Goal: Entertainment & Leisure: Consume media (video, audio)

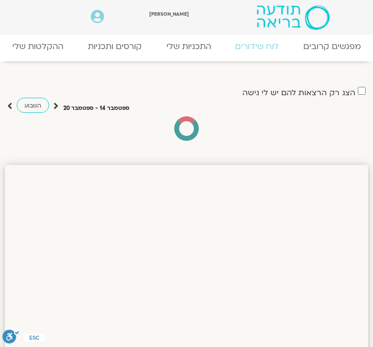
click at [36, 52] on link "ההקלטות שלי" at bounding box center [38, 46] width 76 height 20
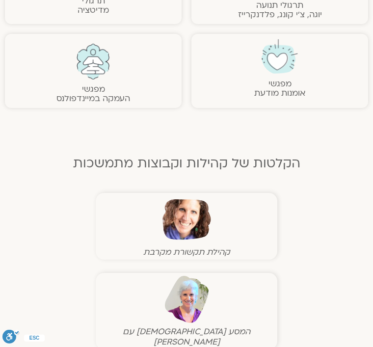
scroll to position [376, 0]
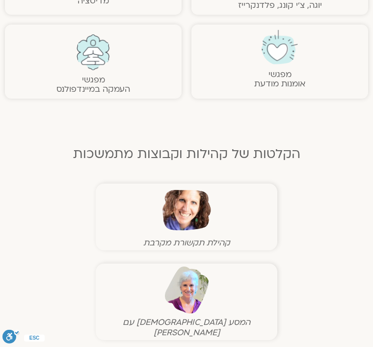
click at [174, 211] on img at bounding box center [187, 210] width 49 height 49
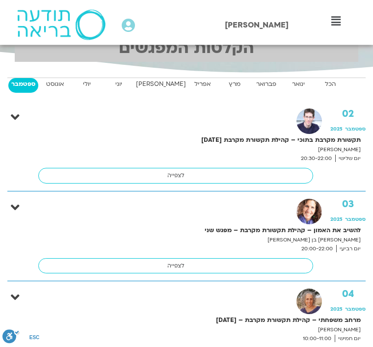
scroll to position [622, 0]
click at [158, 266] on link "לצפייה" at bounding box center [175, 266] width 275 height 16
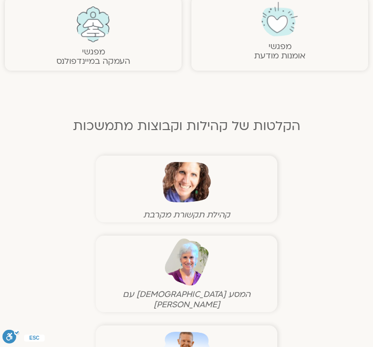
scroll to position [402, 0]
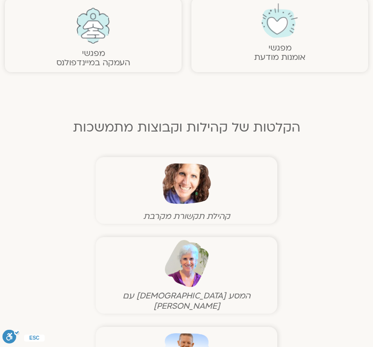
click at [163, 184] on img at bounding box center [187, 184] width 49 height 49
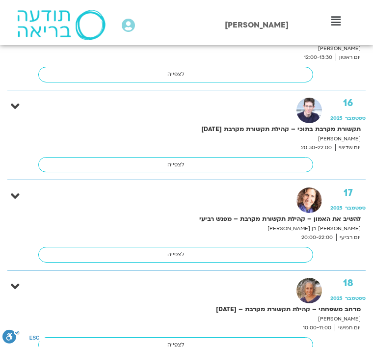
scroll to position [1625, 0]
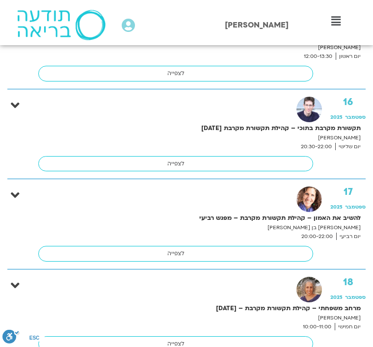
click at [164, 249] on link "לצפייה" at bounding box center [175, 254] width 275 height 16
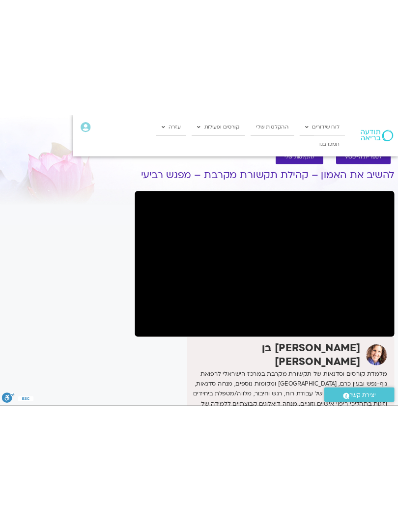
scroll to position [10, 0]
